Goal: Task Accomplishment & Management: Manage account settings

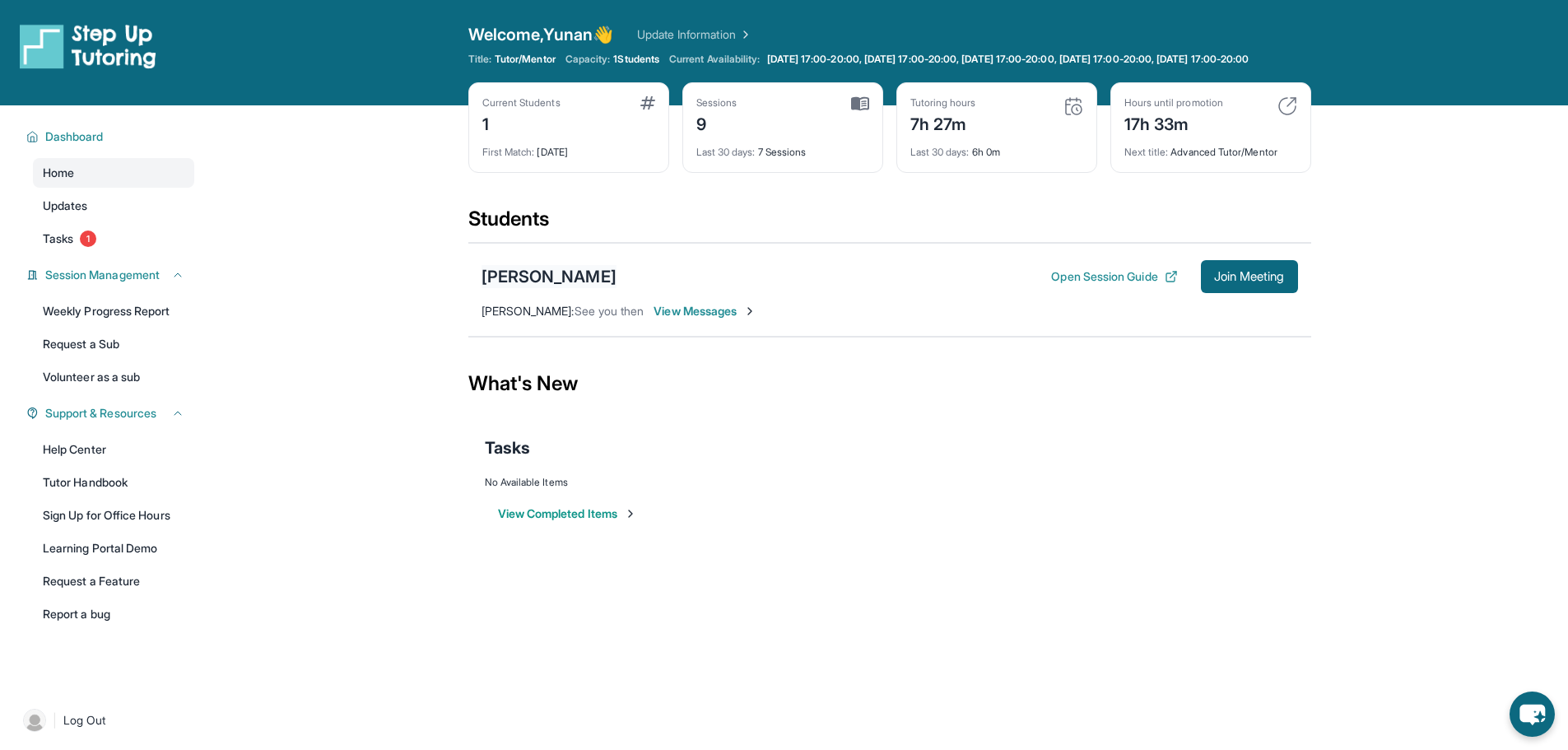
click at [529, 288] on div "[PERSON_NAME]" at bounding box center [549, 276] width 135 height 23
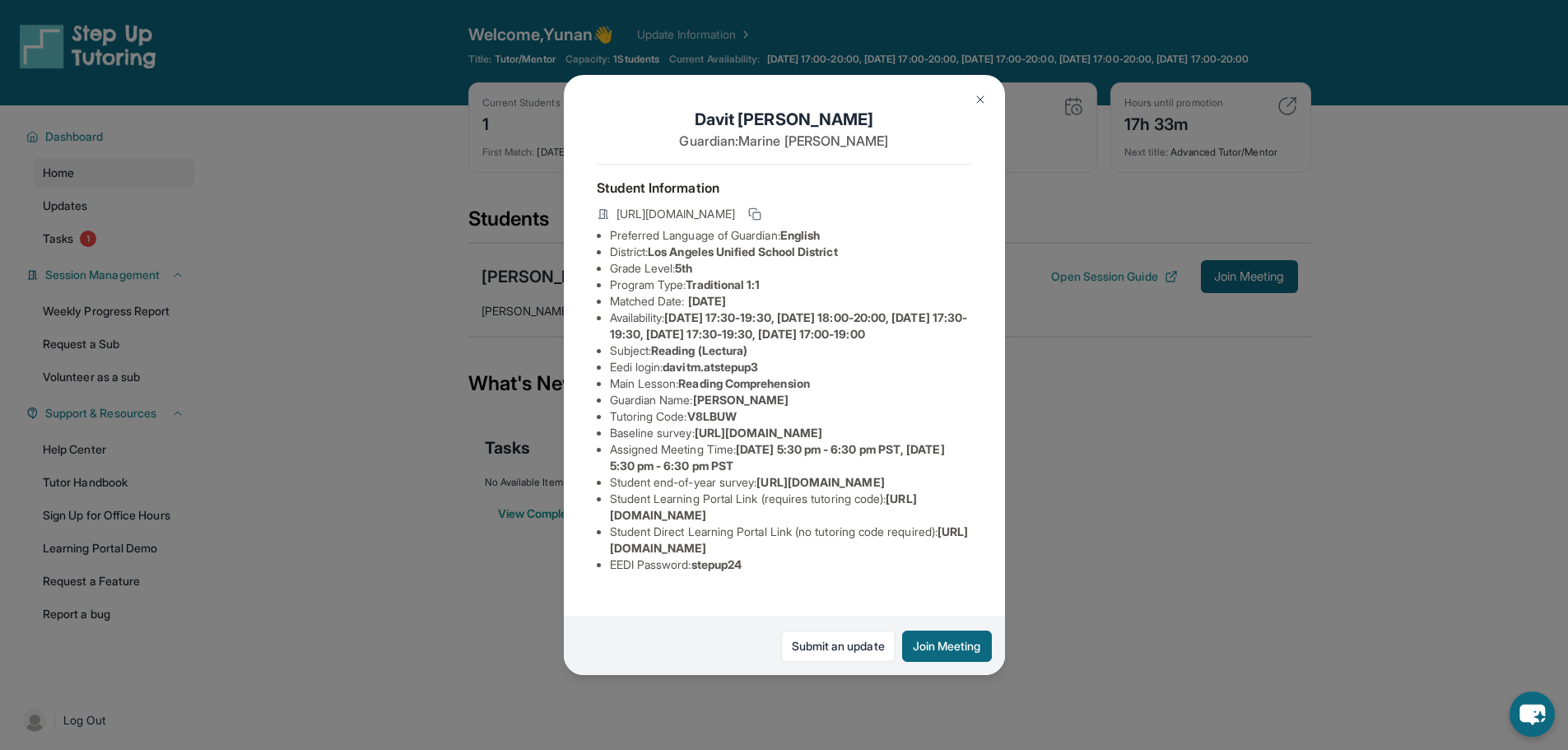
scroll to position [134, 606]
drag, startPoint x: 604, startPoint y: 344, endPoint x: 977, endPoint y: 380, distance: 374.7
click at [977, 380] on div "[PERSON_NAME] Guardian: [PERSON_NAME] Student Information [URL][DOMAIN_NAME] Pr…" at bounding box center [784, 374] width 441 height 600
copy span "[URL][DOMAIN_NAME]"
click at [985, 102] on img at bounding box center [980, 99] width 13 height 13
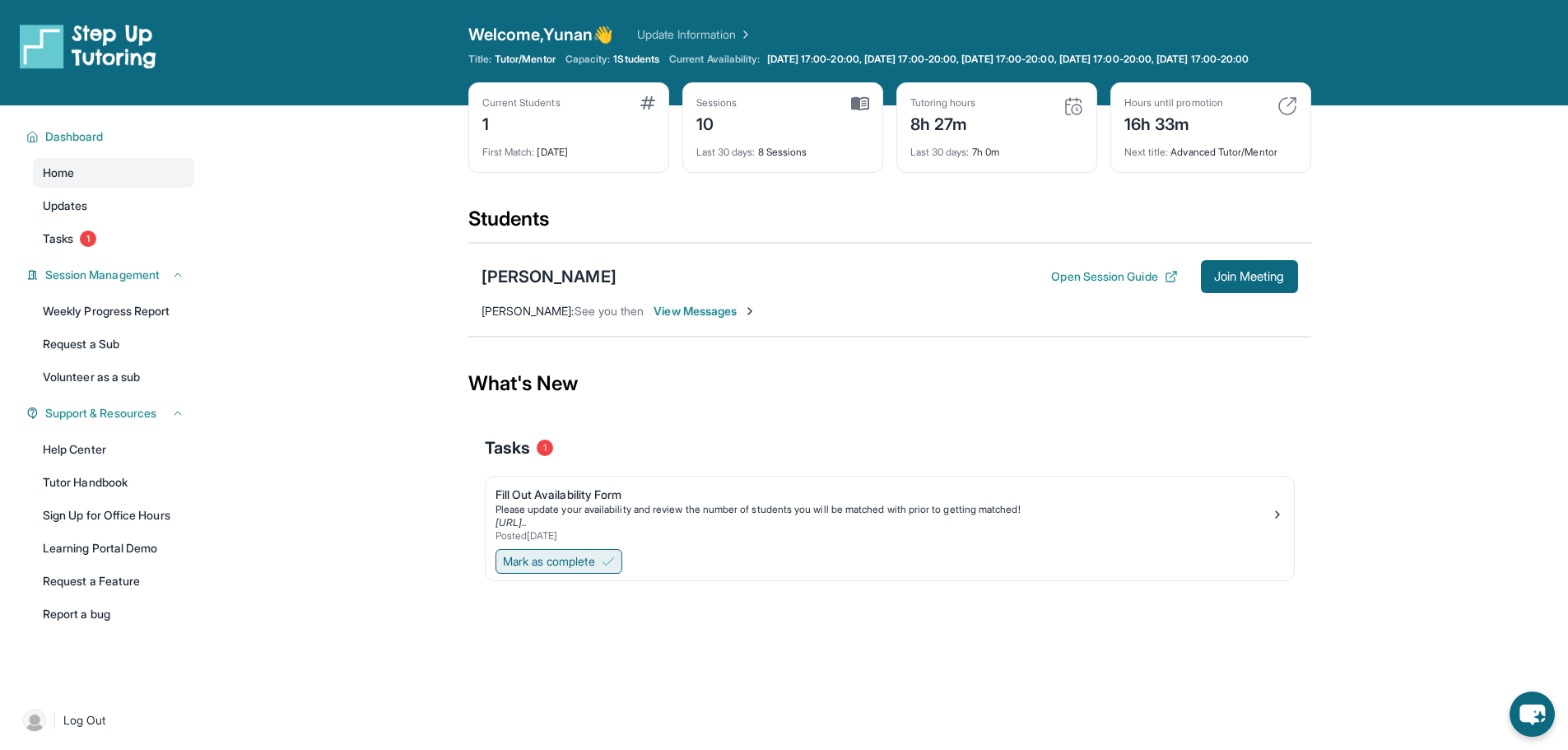
click at [584, 570] on span "Mark as complete" at bounding box center [549, 562] width 92 height 16
